Goal: Book appointment/travel/reservation

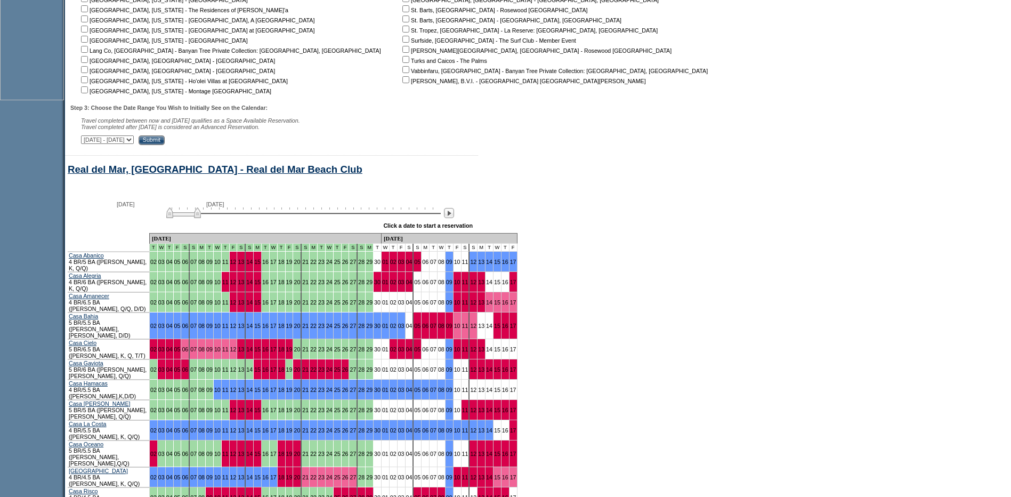
scroll to position [501, 0]
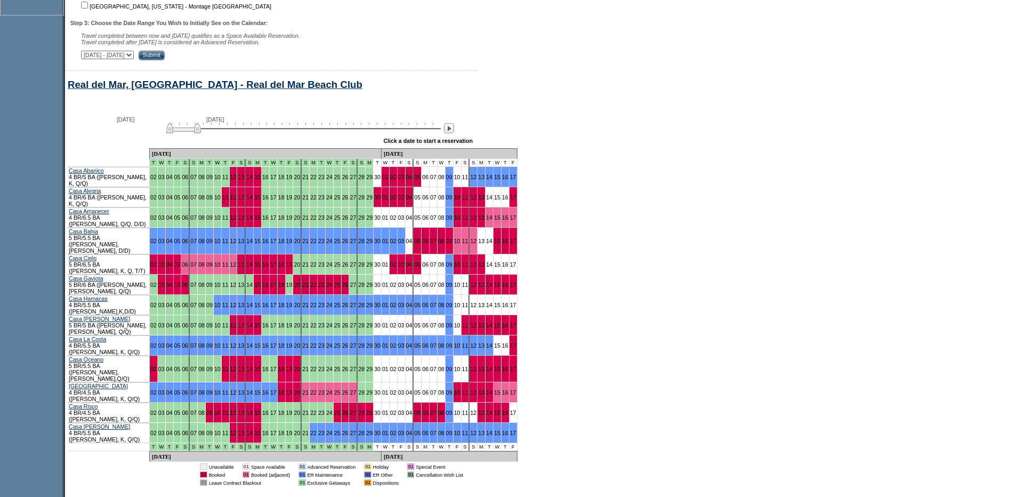
click at [134, 58] on select "September 2, 2025 - October 17, 2025 October 18, 2025 - December 1, 2025 Decemb…" at bounding box center [107, 55] width 53 height 9
select select "12/2/2025|1/15/2026"
click at [87, 56] on select "September 2, 2025 - October 17, 2025 October 18, 2025 - December 1, 2025 Decemb…" at bounding box center [107, 55] width 53 height 9
click at [229, 53] on div "Step 3: Choose the Date Range You Wish to Initially See on the Calendar: Travel…" at bounding box center [408, 40] width 677 height 40
click at [165, 58] on input "Submit" at bounding box center [152, 56] width 26 height 10
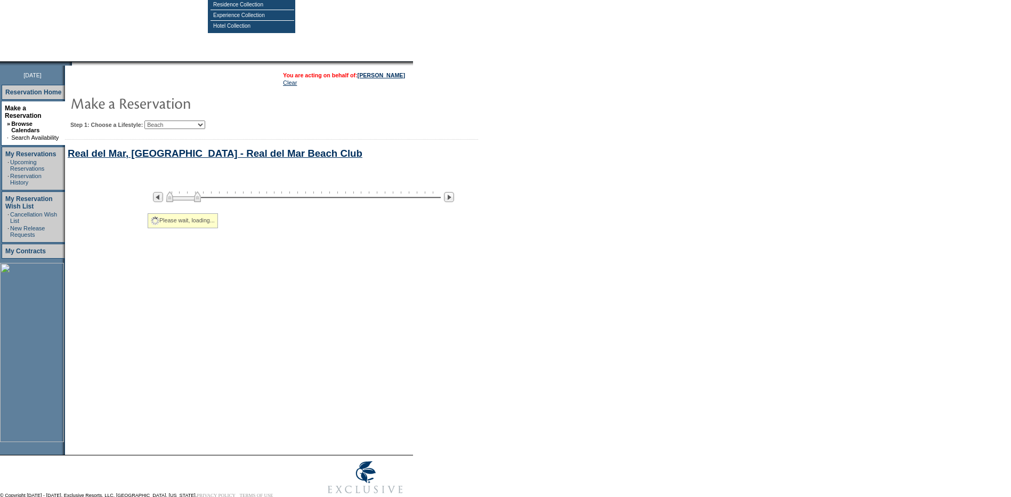
select select "Beach"
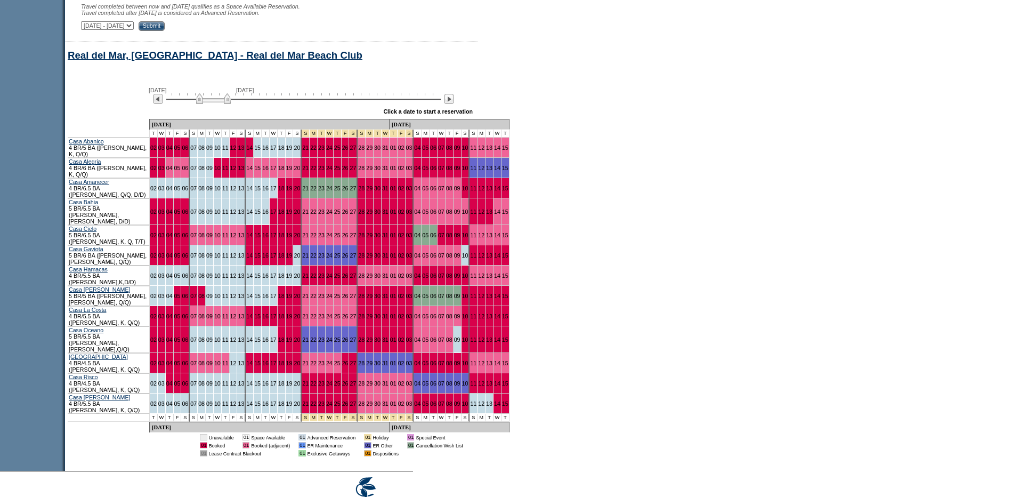
scroll to position [532, 0]
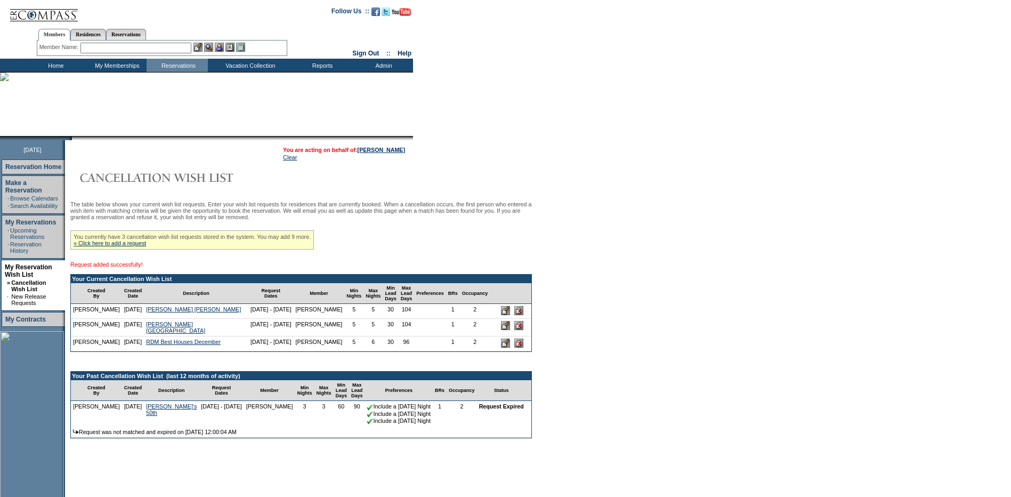
click at [100, 45] on input "text" at bounding box center [135, 48] width 111 height 11
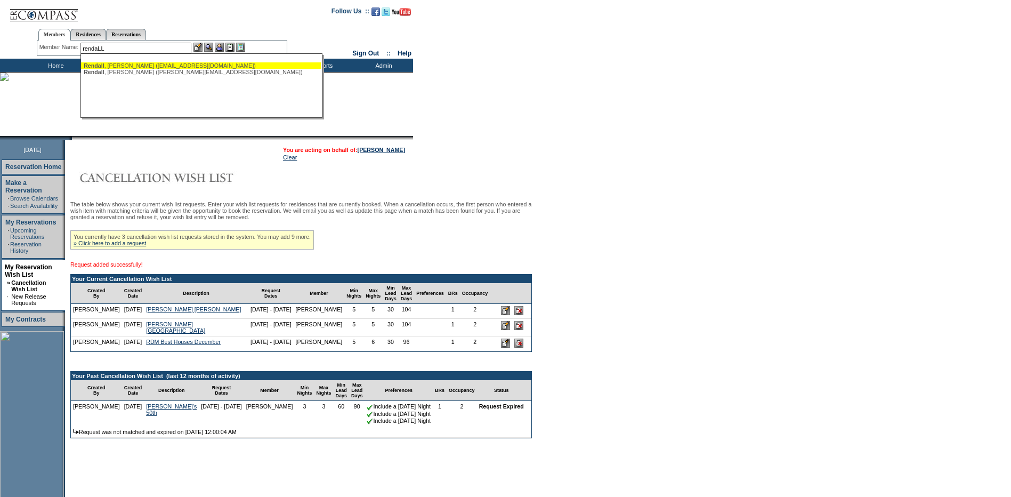
type input "rendaLL"
